Goal: Task Accomplishment & Management: Manage account settings

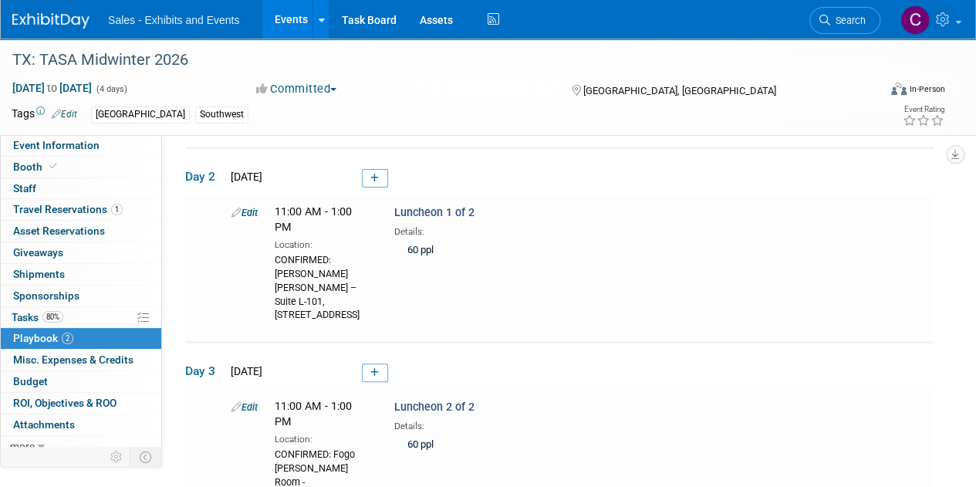
drag, startPoint x: 0, startPoint y: 0, endPoint x: 293, endPoint y: 22, distance: 293.4
click at [293, 22] on link "Events" at bounding box center [290, 19] width 56 height 39
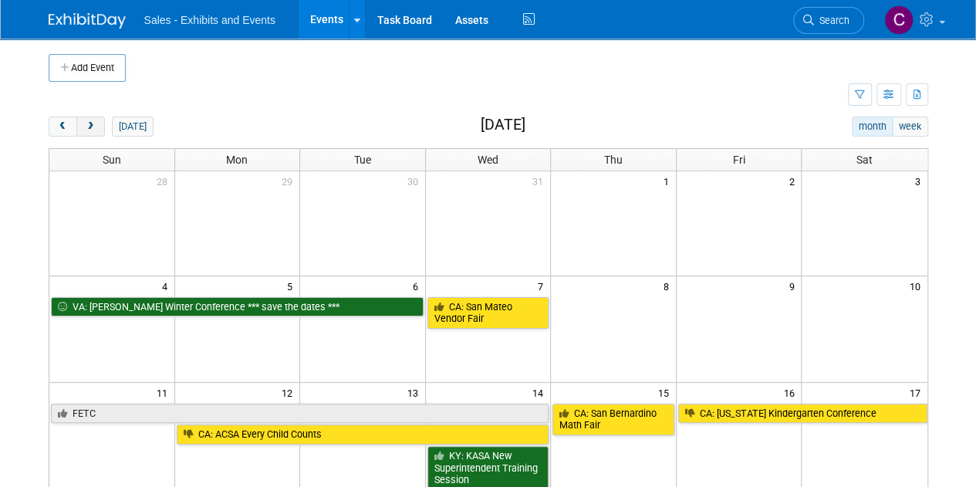
click at [97, 130] on button "next" at bounding box center [90, 127] width 29 height 20
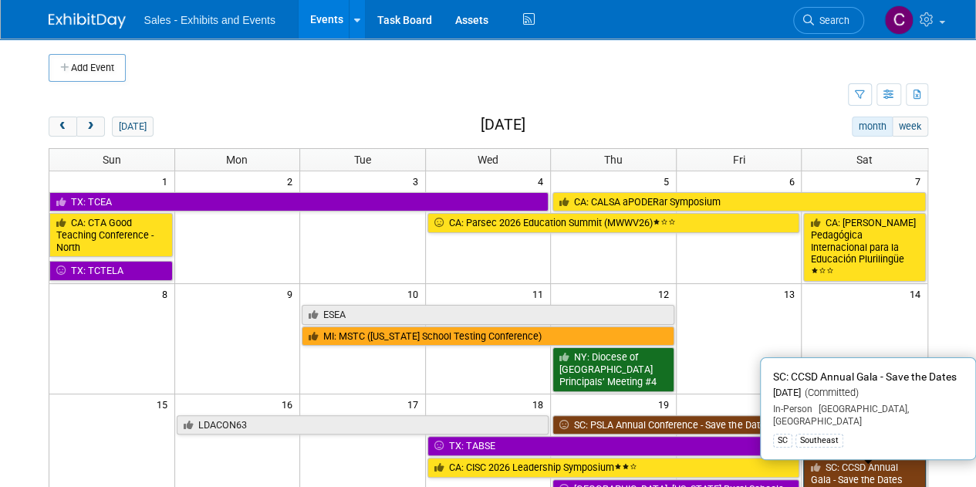
click at [851, 469] on link "SC: CCSD Annual Gala - Save the Dates" at bounding box center [865, 474] width 122 height 32
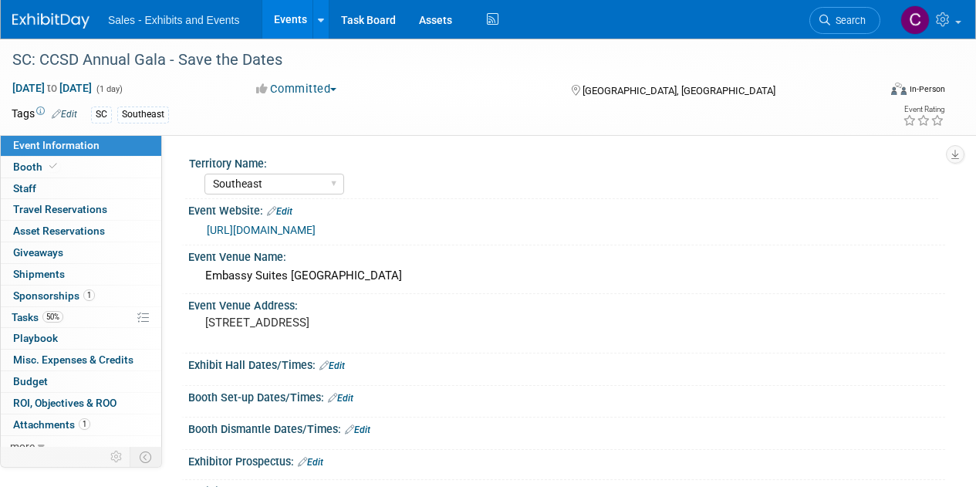
select select "Southeast"
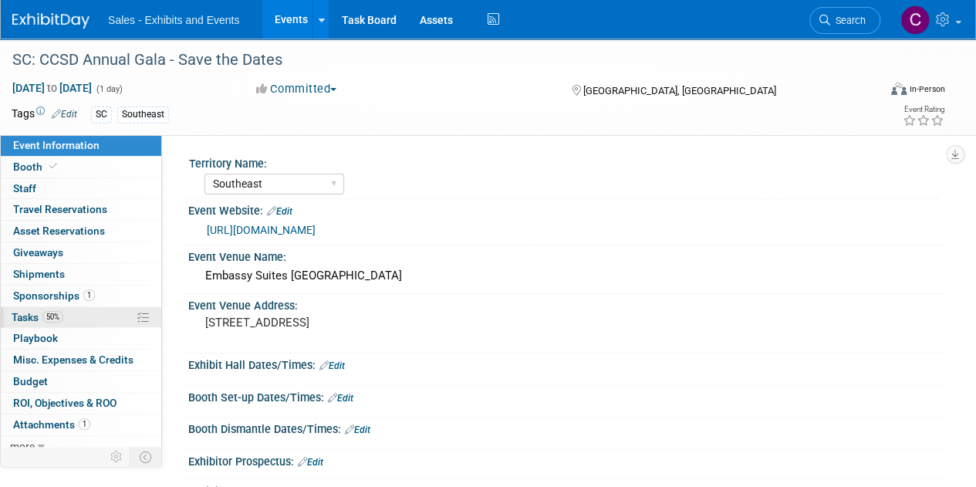
click at [49, 311] on span "50%" at bounding box center [52, 317] width 21 height 12
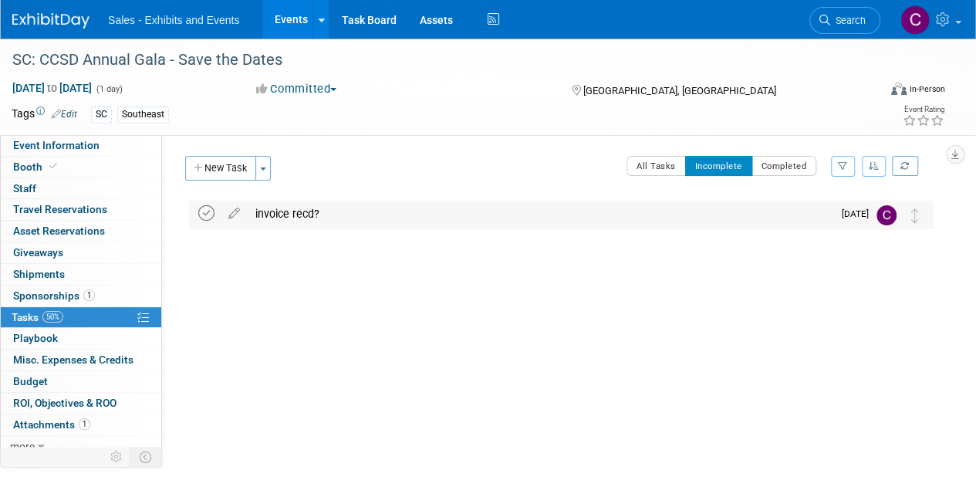
click at [204, 218] on icon at bounding box center [206, 213] width 16 height 16
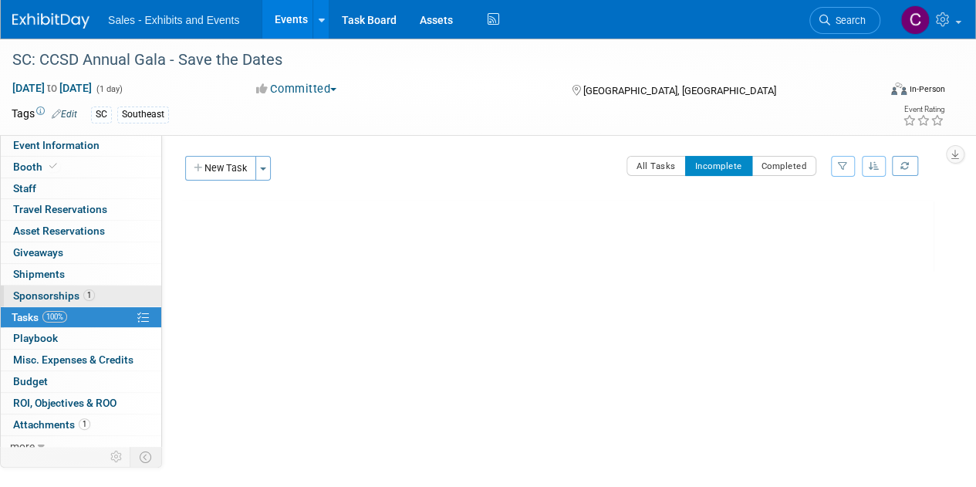
click at [38, 292] on span "Sponsorships 1" at bounding box center [54, 295] width 82 height 12
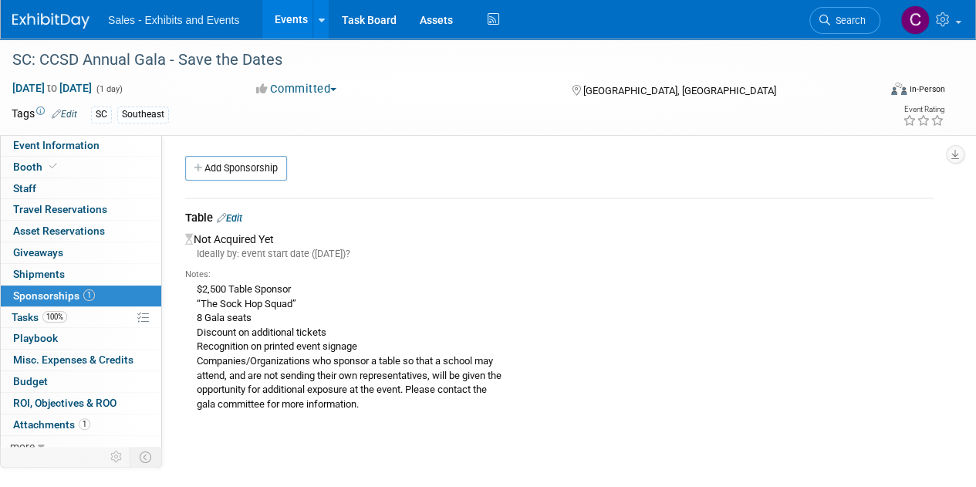
click at [241, 224] on div "Table Edit" at bounding box center [559, 219] width 749 height 19
click at [238, 215] on link "Edit" at bounding box center [229, 218] width 25 height 12
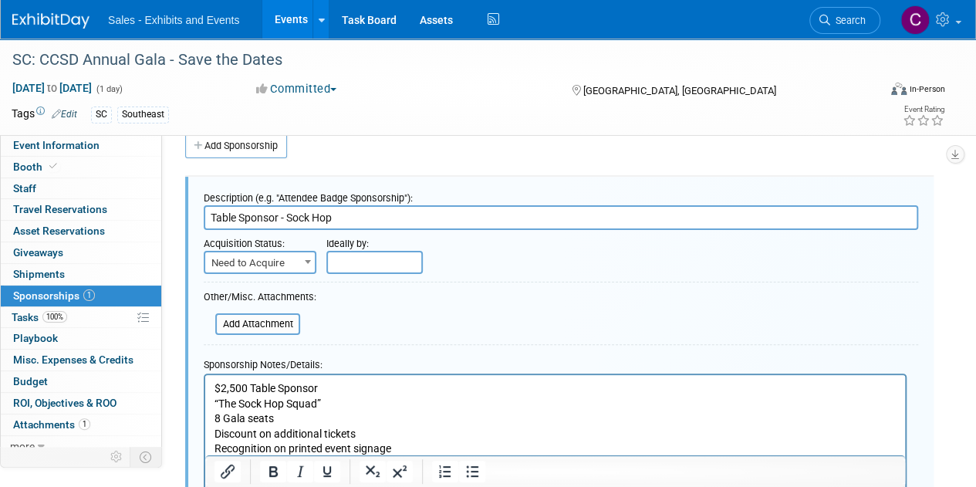
type input "Table Sponsor - Sock Hop"
click at [273, 257] on span "Need to Acquire" at bounding box center [260, 263] width 110 height 22
select select "2"
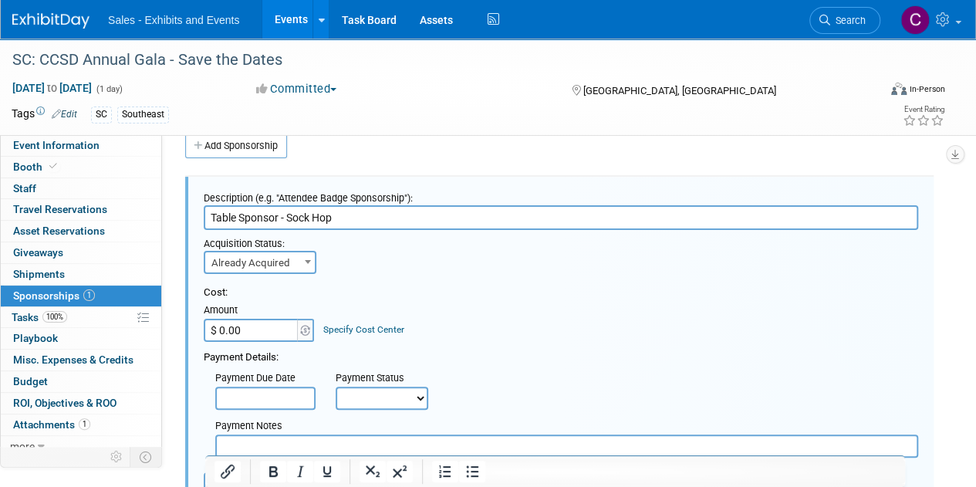
click at [278, 333] on input "$ 0.00" at bounding box center [252, 330] width 96 height 23
type input "$ 2,500.00"
click at [361, 384] on div "Payment Status" at bounding box center [387, 378] width 103 height 15
drag, startPoint x: 367, startPoint y: 398, endPoint x: 371, endPoint y: 406, distance: 9.3
click at [367, 398] on select "Not Paid Yet Partially Paid Paid in Full" at bounding box center [382, 398] width 93 height 23
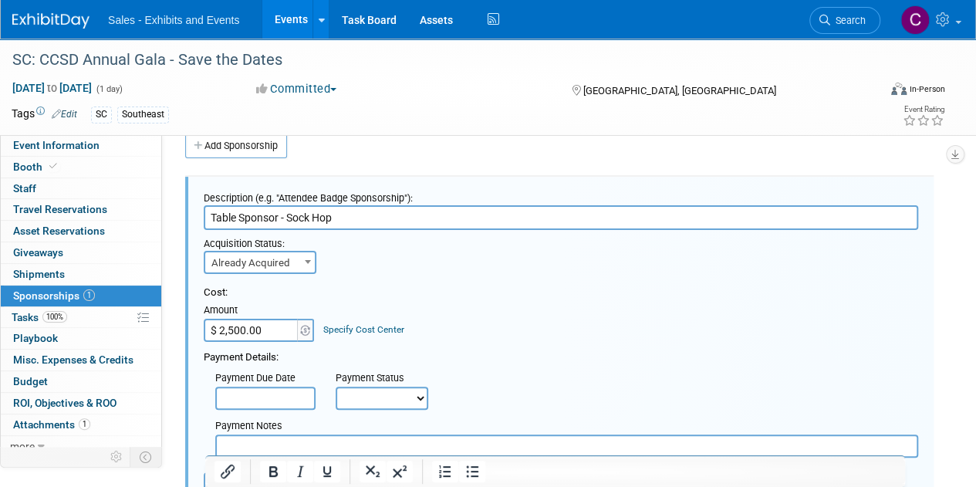
select select "1"
click at [336, 387] on select "Not Paid Yet Partially Paid Paid in Full" at bounding box center [382, 398] width 93 height 23
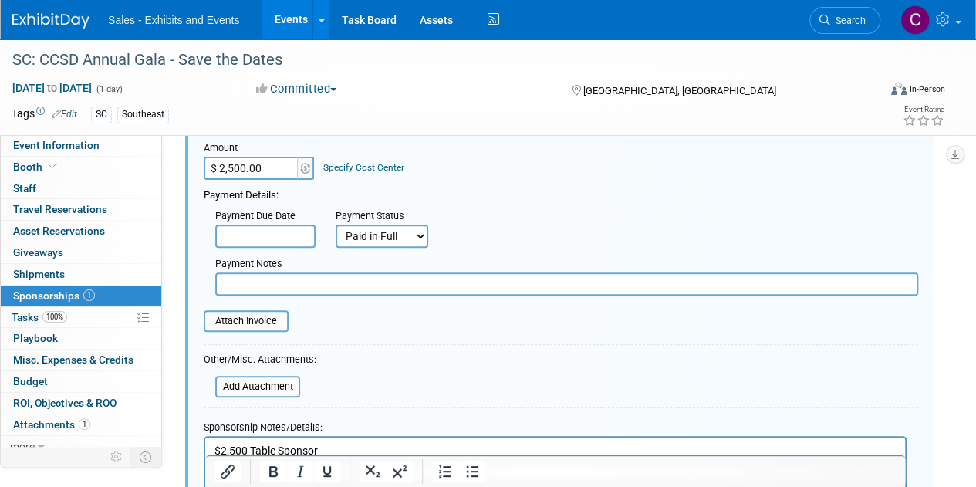
scroll to position [242, 0]
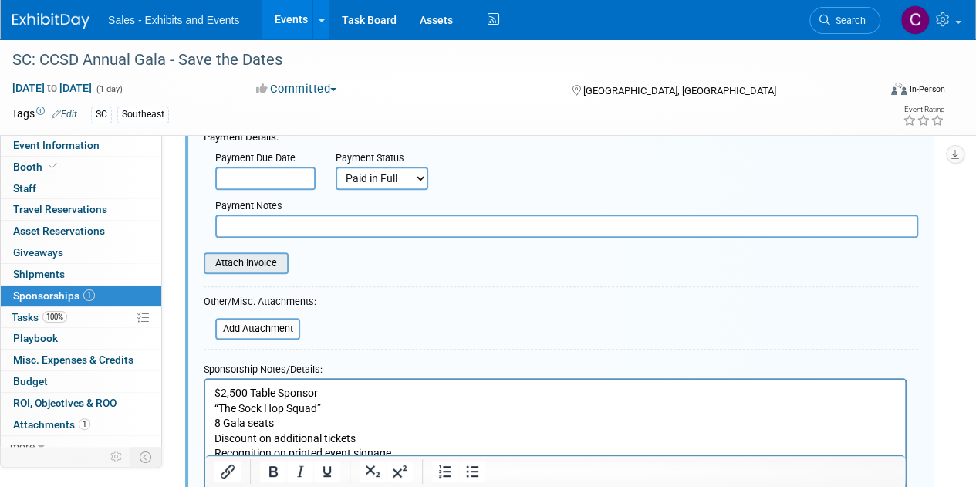
click at [239, 258] on input "file" at bounding box center [195, 263] width 184 height 19
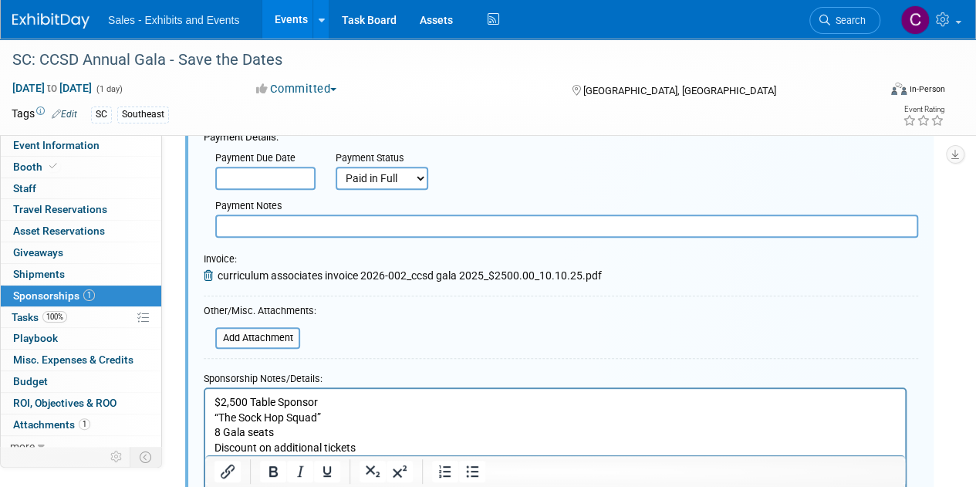
click at [259, 228] on input "text" at bounding box center [566, 226] width 703 height 23
type input "amex"
click at [244, 334] on input "file" at bounding box center [207, 338] width 184 height 19
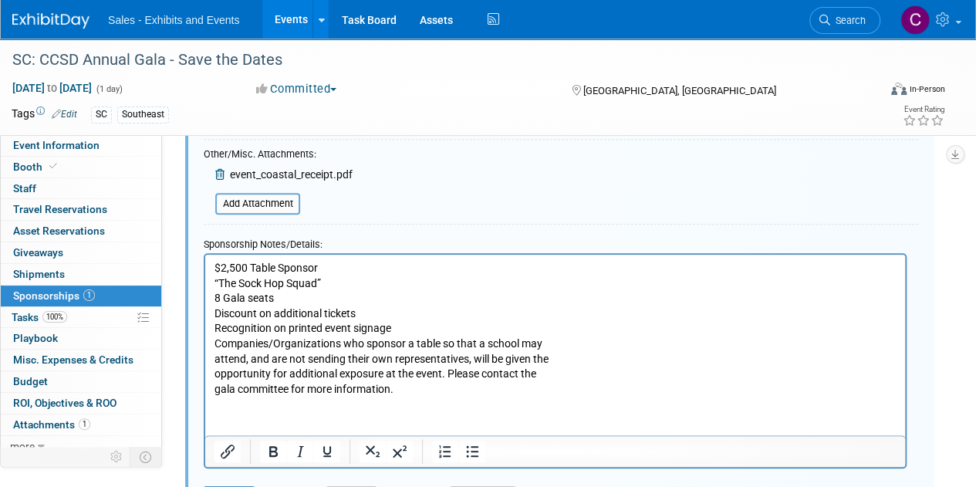
drag, startPoint x: 987, startPoint y: 150, endPoint x: 547, endPoint y: 119, distance: 441.1
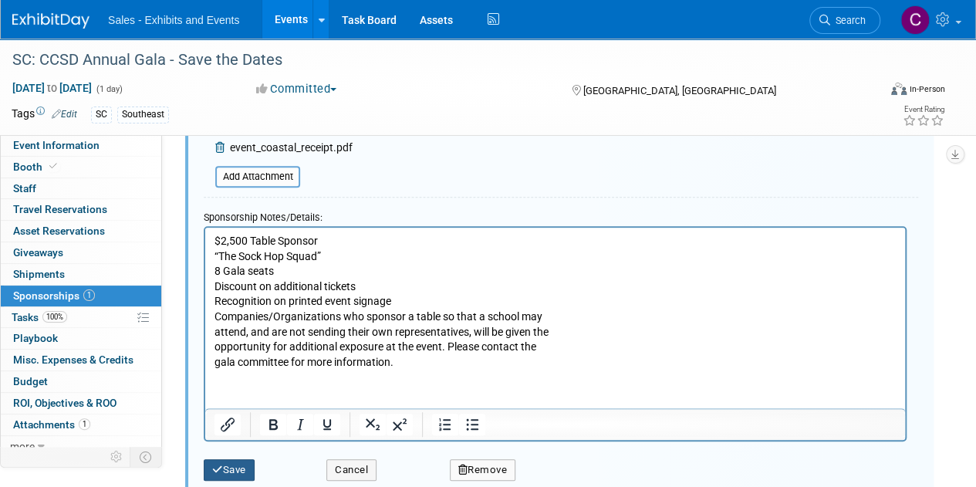
click at [238, 475] on button "Save" at bounding box center [229, 470] width 51 height 22
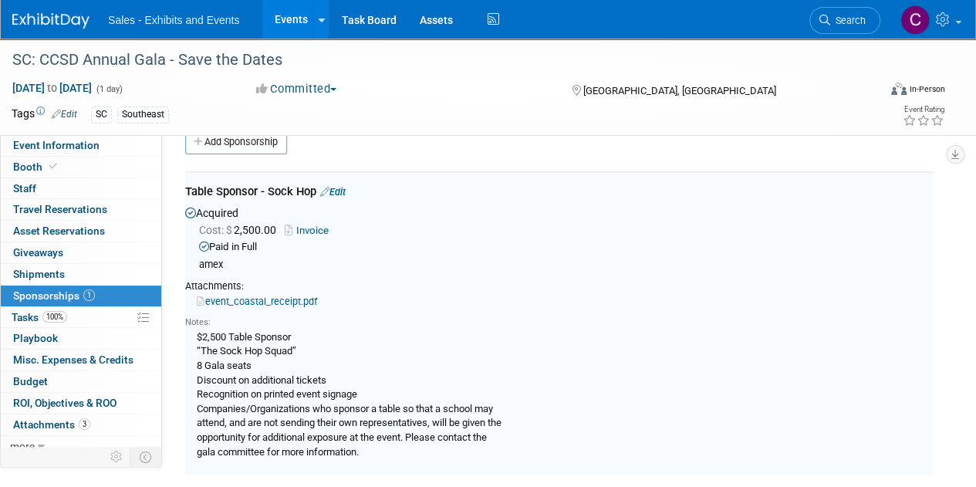
scroll to position [22, 0]
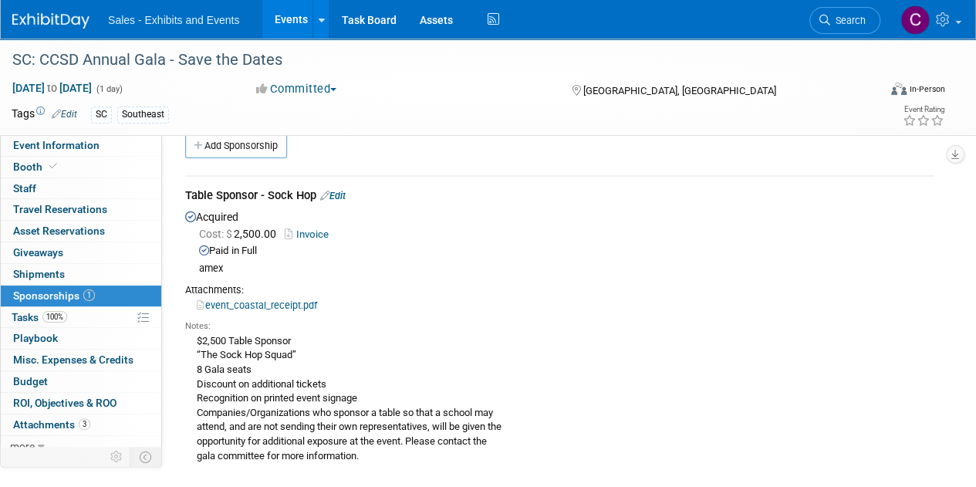
drag, startPoint x: 281, startPoint y: 22, endPoint x: 283, endPoint y: 10, distance: 11.7
click at [281, 22] on link "Events" at bounding box center [290, 19] width 56 height 39
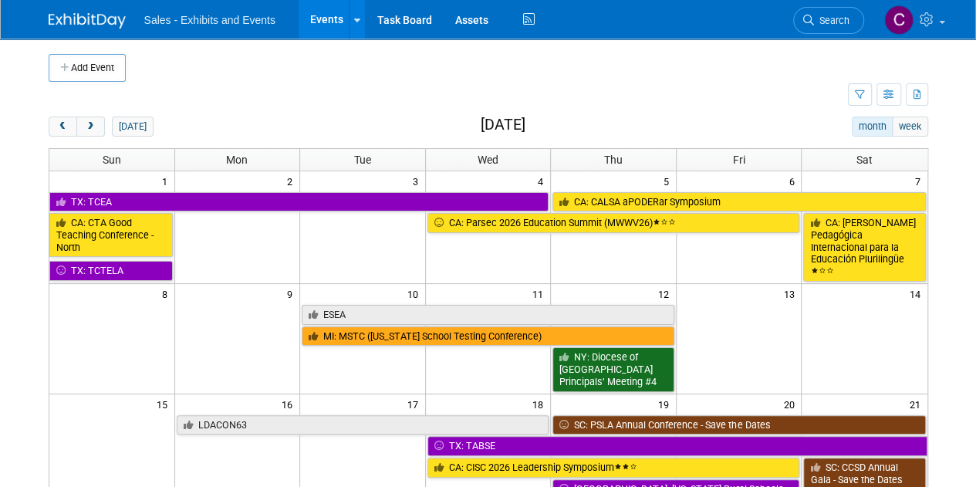
click at [536, 17] on div "Sales - Exhibits and Events Events Add Event Bulk Upload Events Shareable Event…" at bounding box center [489, 19] width 880 height 39
click at [526, 18] on icon at bounding box center [528, 20] width 19 height 24
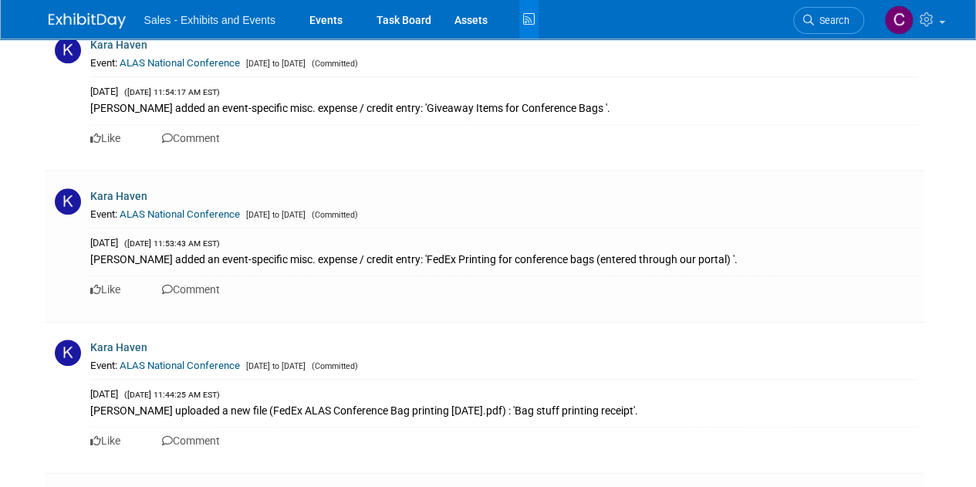
scroll to position [9775, 0]
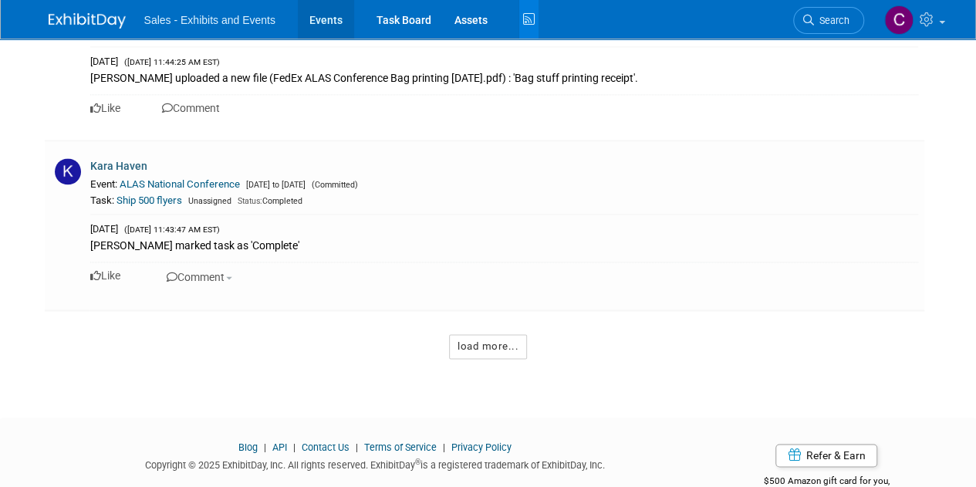
click at [320, 12] on link "Events" at bounding box center [326, 19] width 56 height 39
